Goal: Task Accomplishment & Management: Use online tool/utility

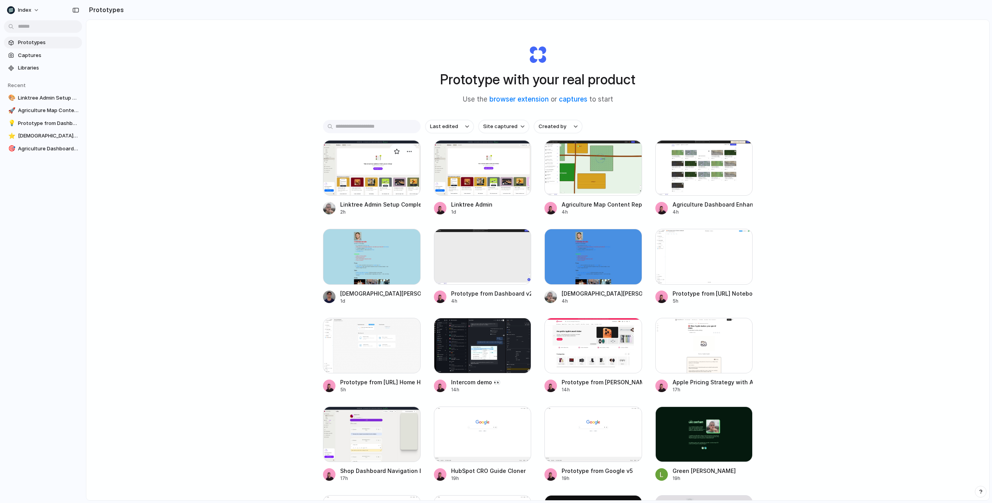
click at [387, 178] on div at bounding box center [372, 167] width 98 height 55
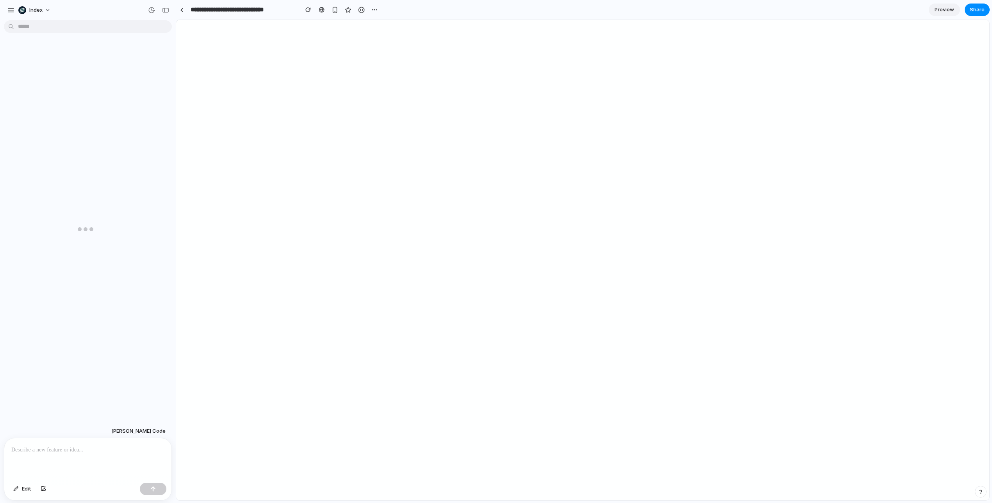
scroll to position [0, 0]
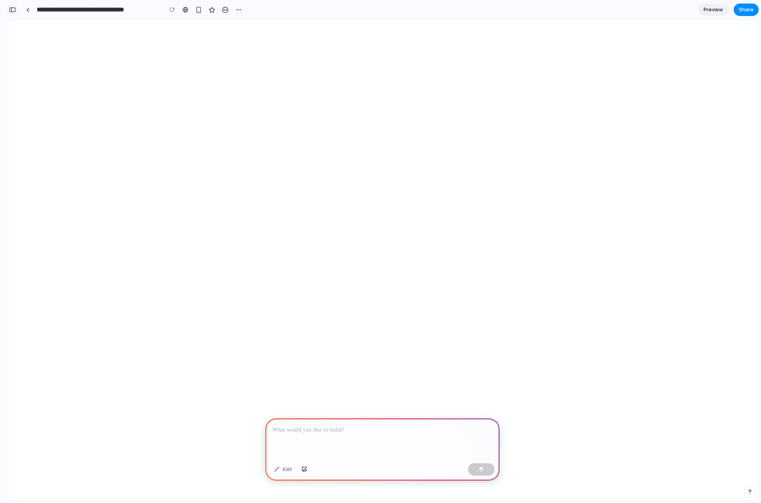
click at [18, 11] on button "button" at bounding box center [12, 10] width 12 height 12
